Goal: Task Accomplishment & Management: Use online tool/utility

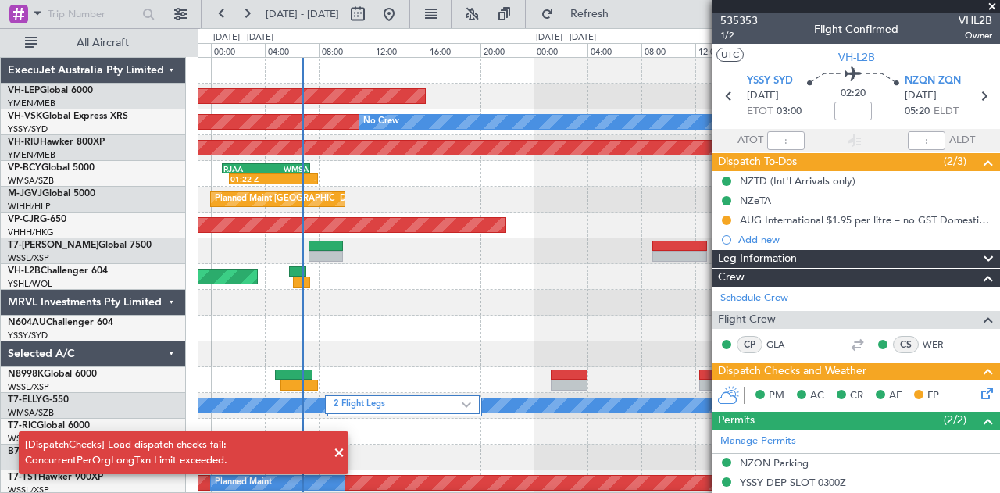
scroll to position [358, 0]
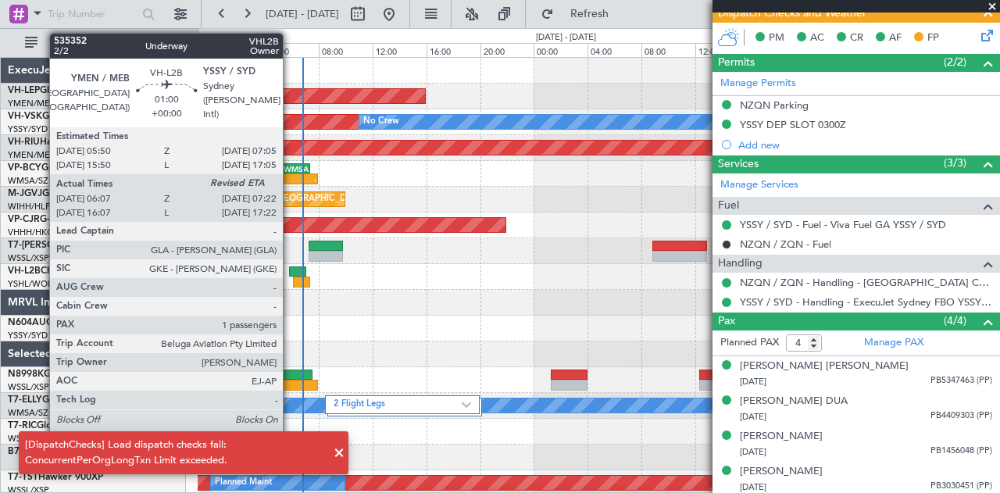
click at [291, 276] on div at bounding box center [297, 271] width 17 height 11
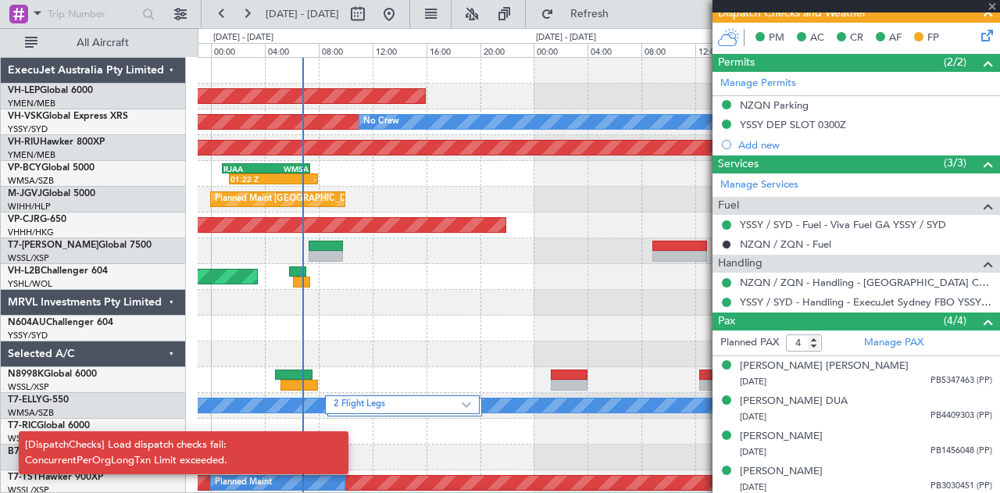
type input "06:17"
type input "1"
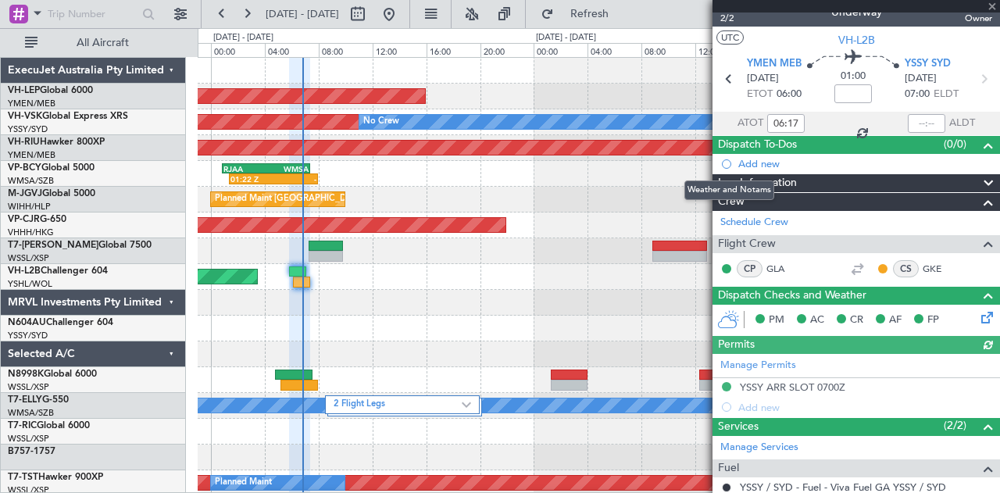
scroll to position [0, 0]
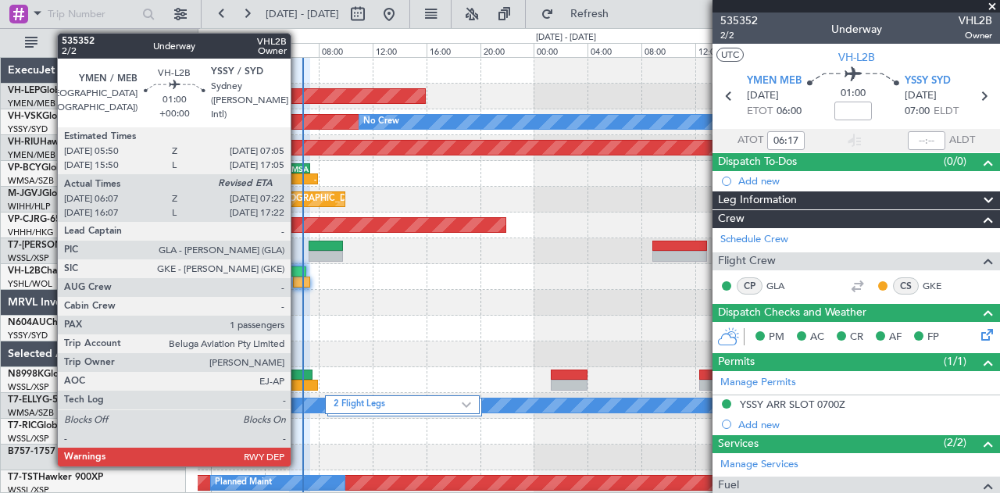
click at [298, 270] on div at bounding box center [297, 271] width 17 height 11
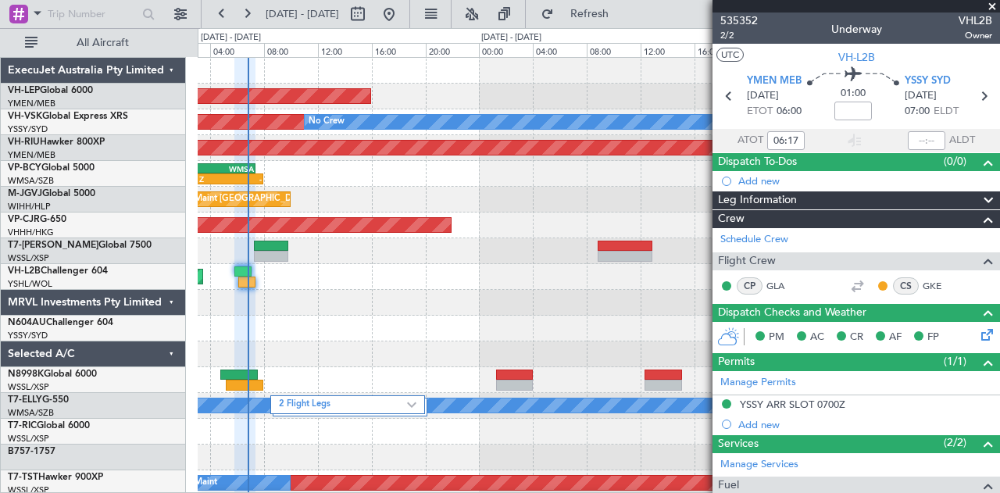
click at [419, 319] on div "Unplanned Maint Wichita (Wichita Mid-continent) Unplanned Maint Sydney ([PERSON…" at bounding box center [599, 483] width 802 height 851
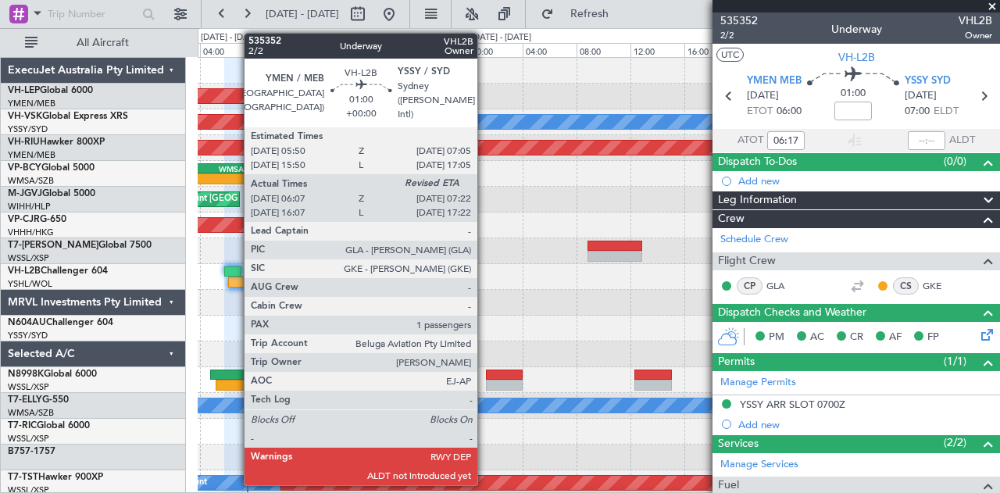
click at [236, 277] on div at bounding box center [236, 282] width 17 height 11
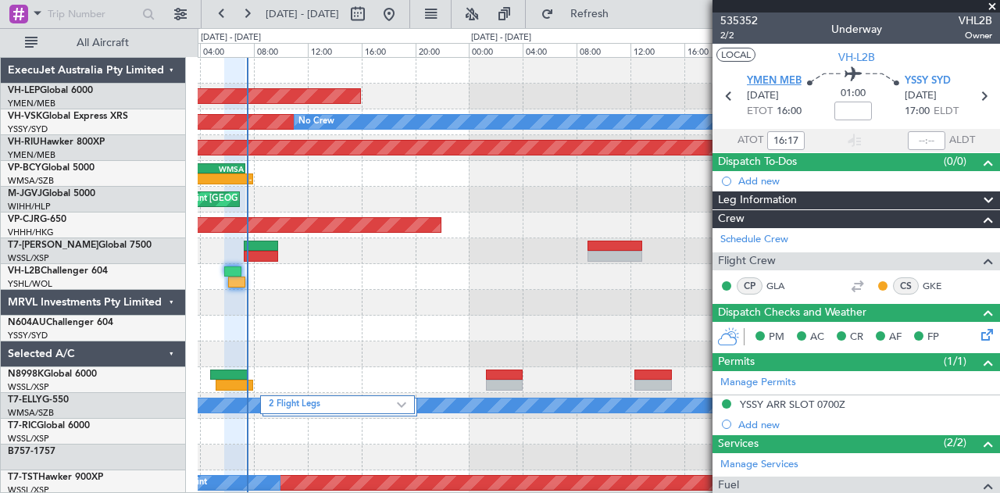
type input "06:17"
click at [922, 143] on input "text" at bounding box center [926, 140] width 37 height 19
type input "07:27"
